Goal: Check status: Check status

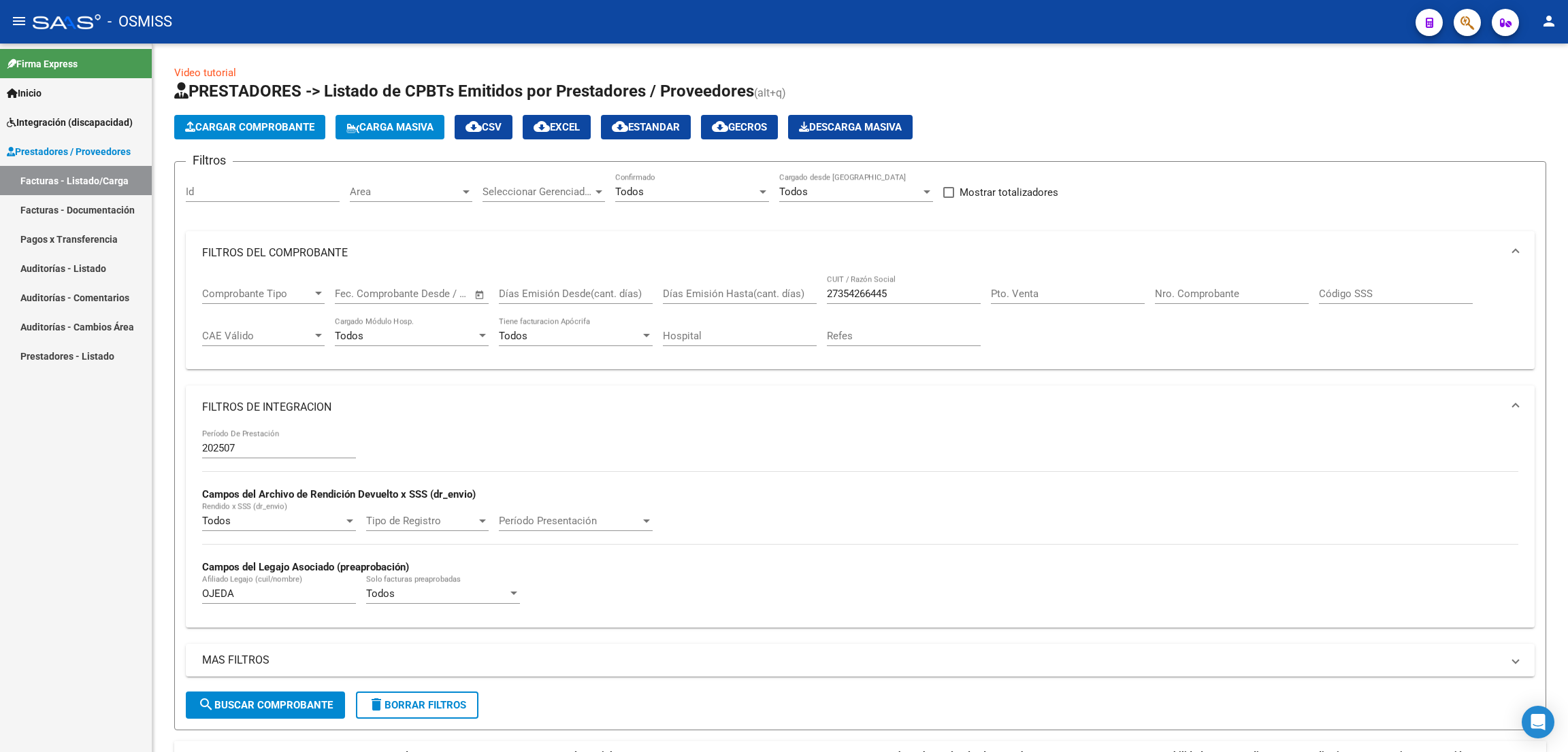
scroll to position [170, 0]
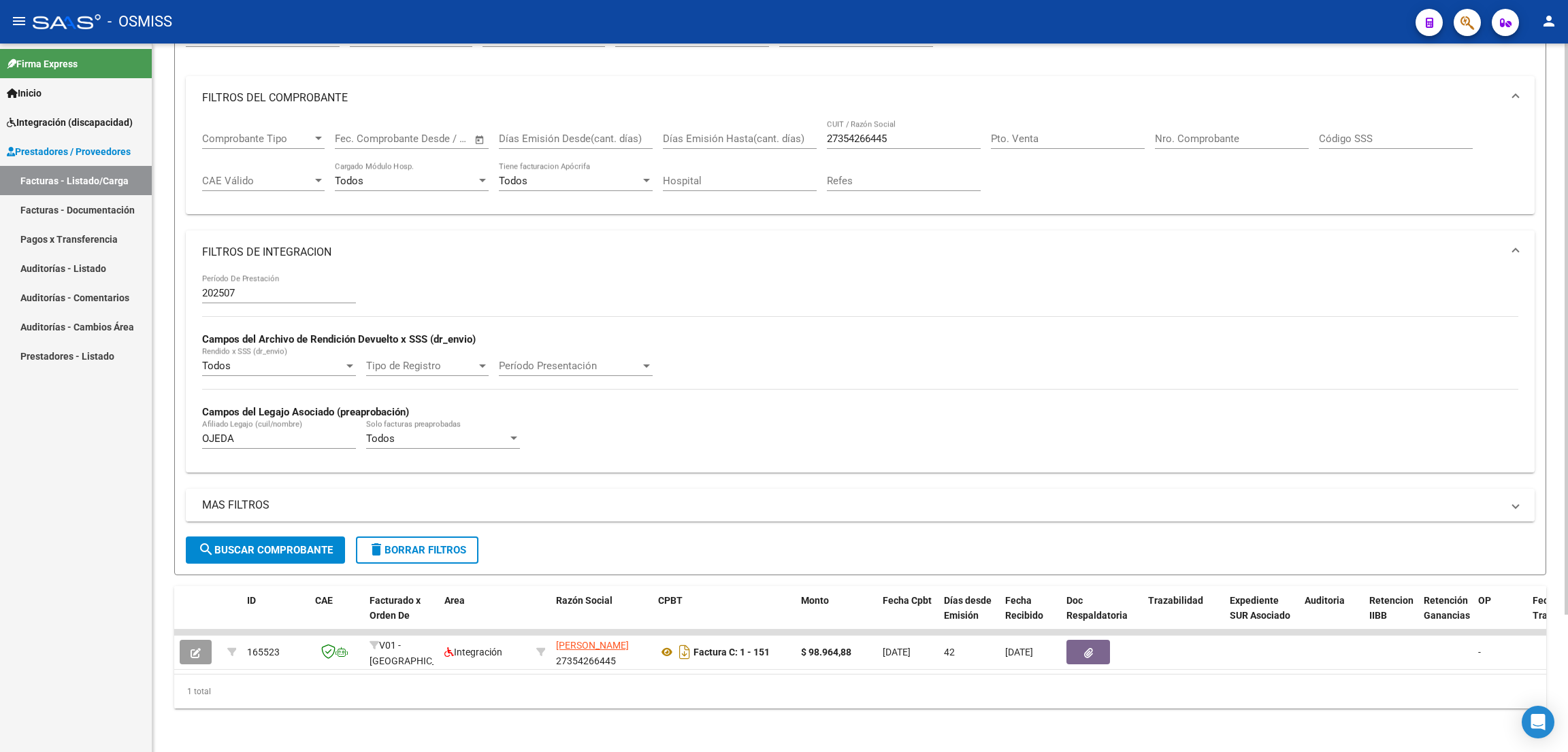
drag, startPoint x: 416, startPoint y: 536, endPoint x: 422, endPoint y: 530, distance: 8.5
click at [416, 544] on span "delete Borrar Filtros" at bounding box center [416, 549] width 98 height 12
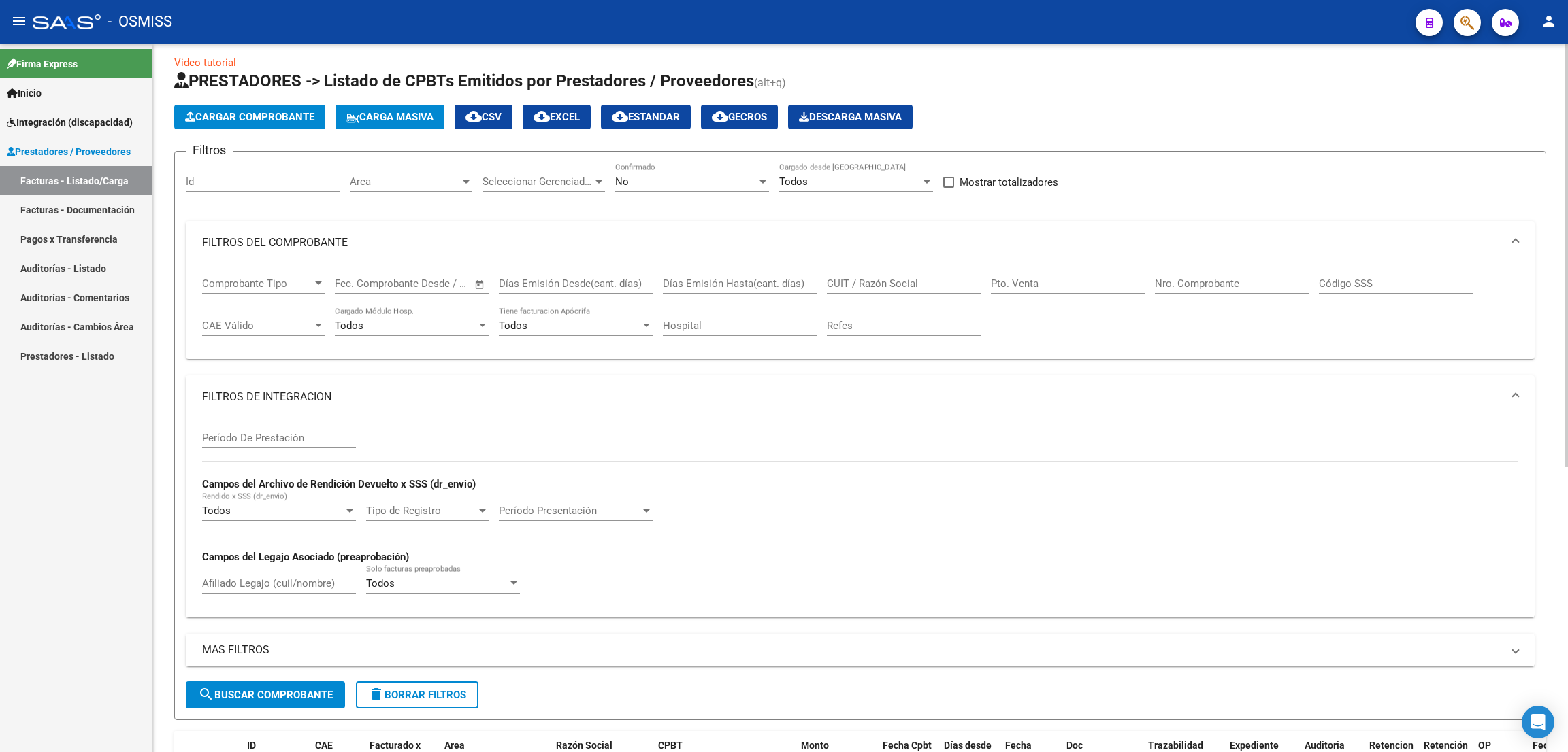
scroll to position [0, 0]
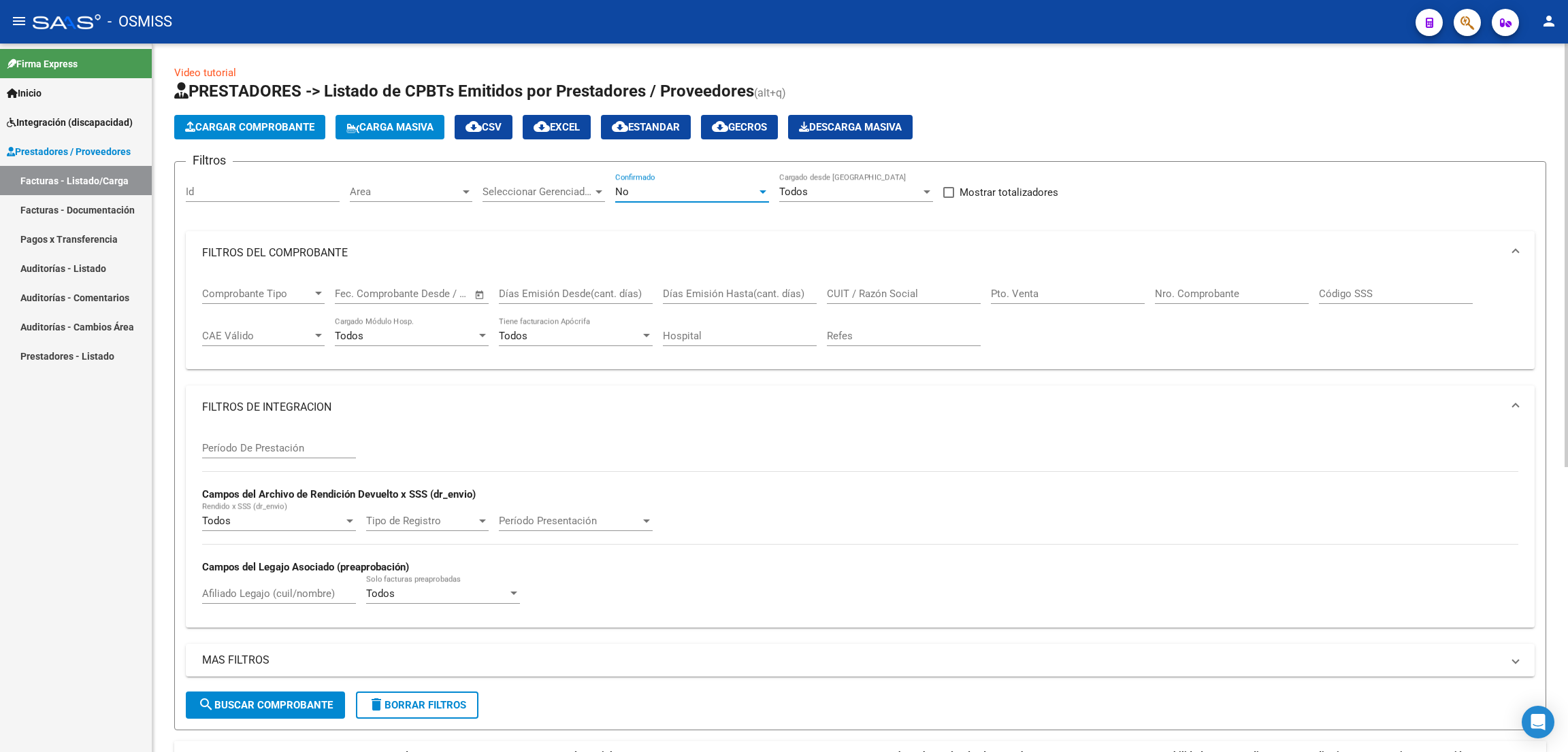
click at [675, 185] on div "No" at bounding box center [686, 191] width 142 height 12
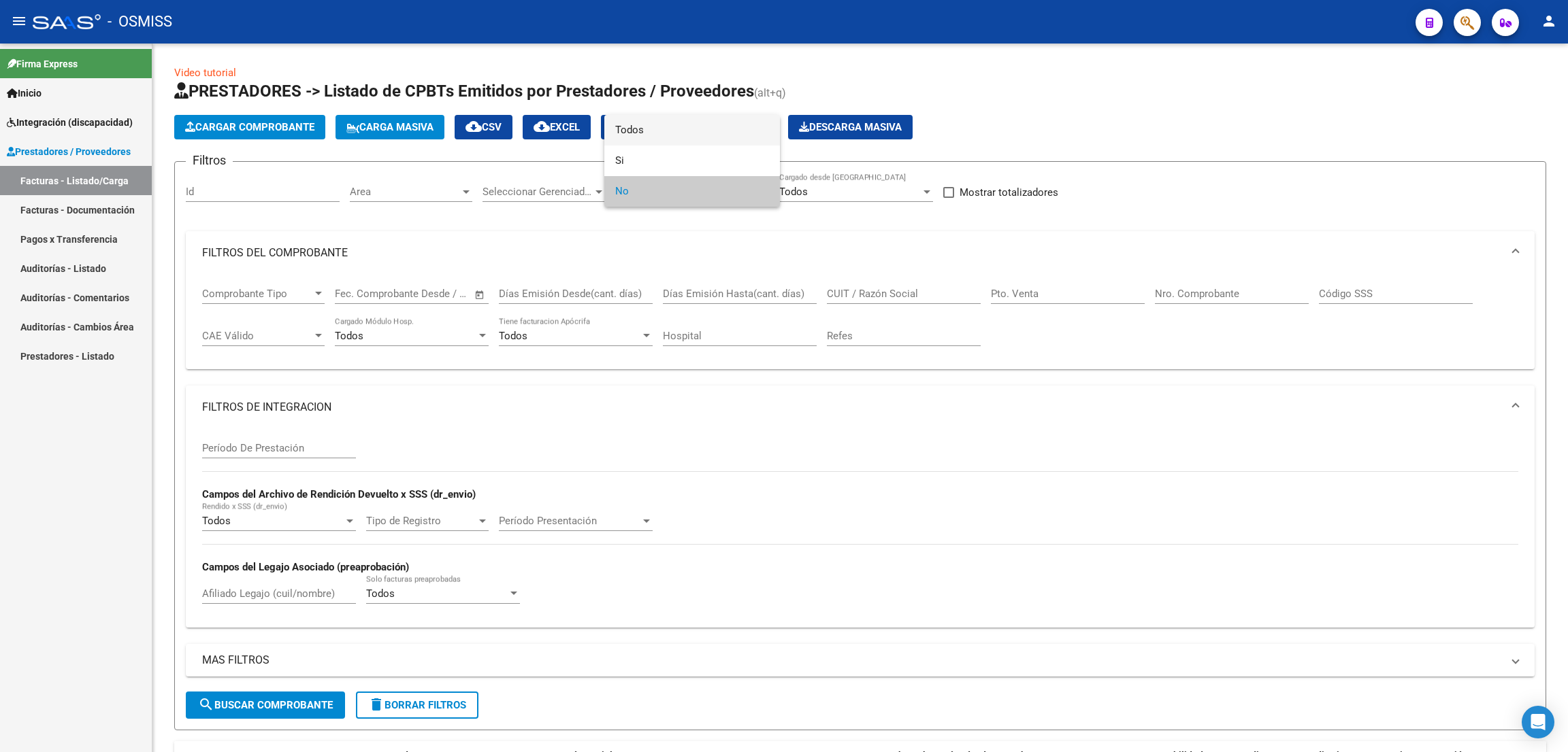
click at [656, 134] on span "Todos" at bounding box center [692, 131] width 153 height 31
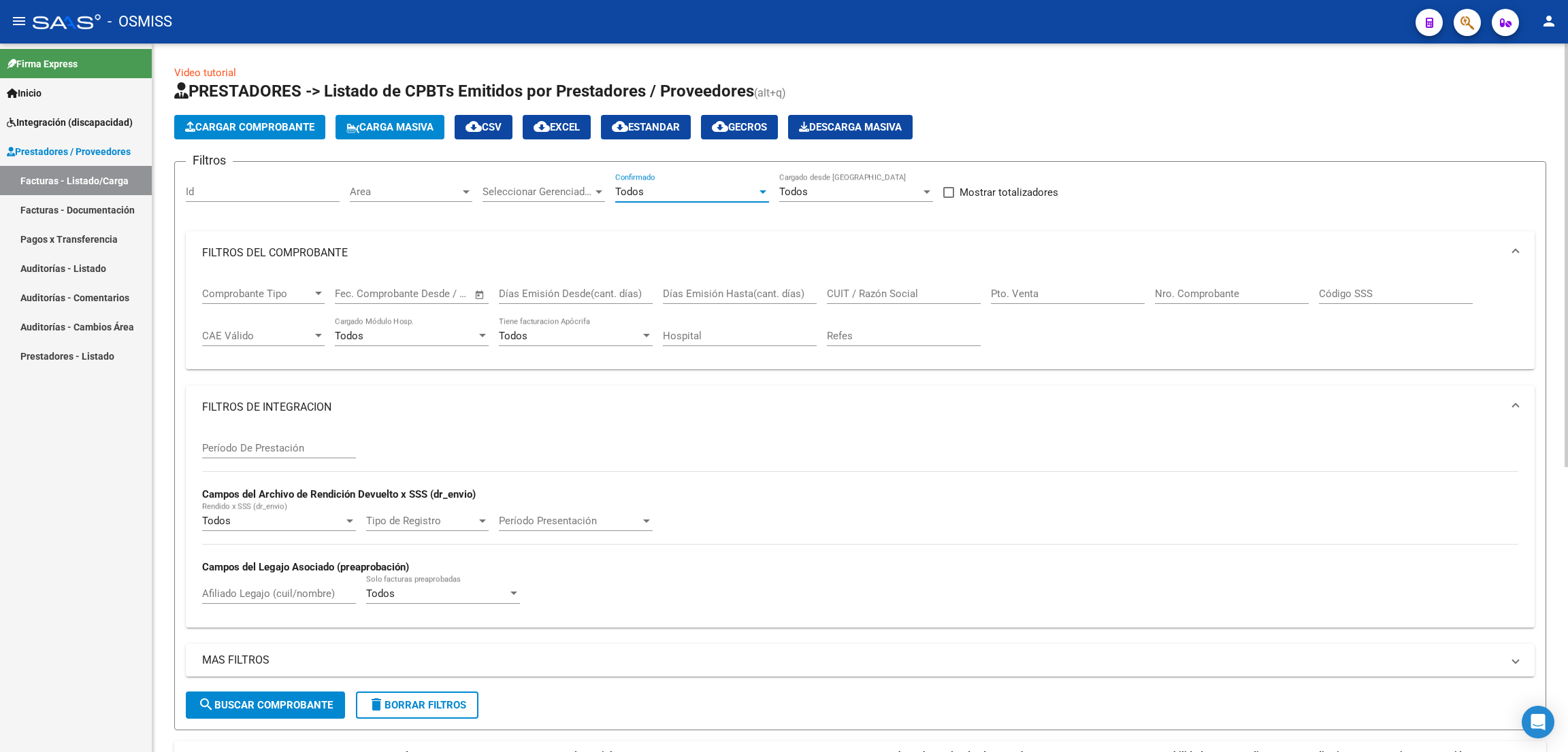
click at [1057, 295] on input "Pto. Venta" at bounding box center [1068, 293] width 153 height 12
type input "1"
click at [1206, 290] on input "Nro. Comprobante" at bounding box center [1232, 293] width 153 height 12
type input "236"
click at [326, 441] on div "Período De Prestación" at bounding box center [279, 444] width 153 height 29
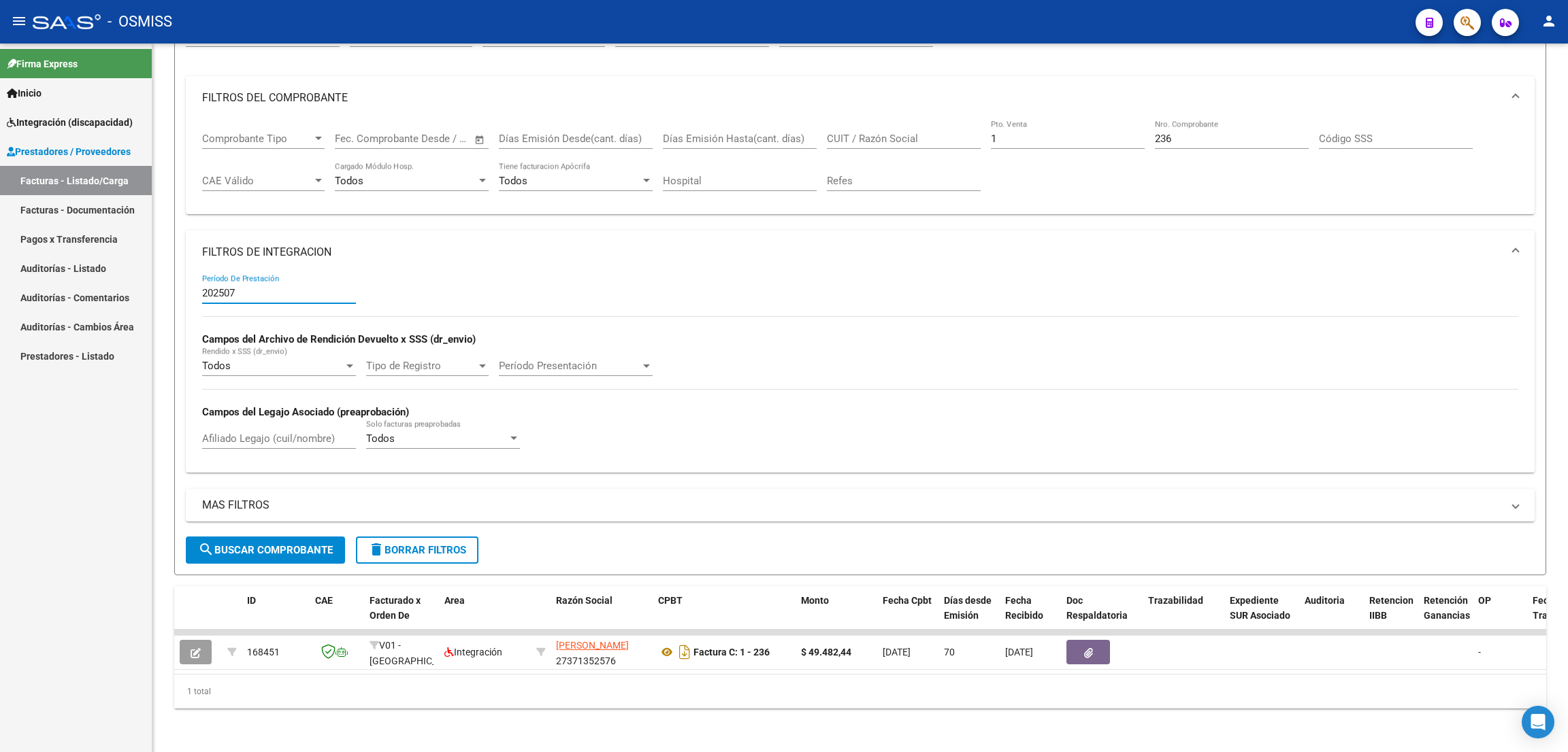
type input "202507"
